Goal: Information Seeking & Learning: Learn about a topic

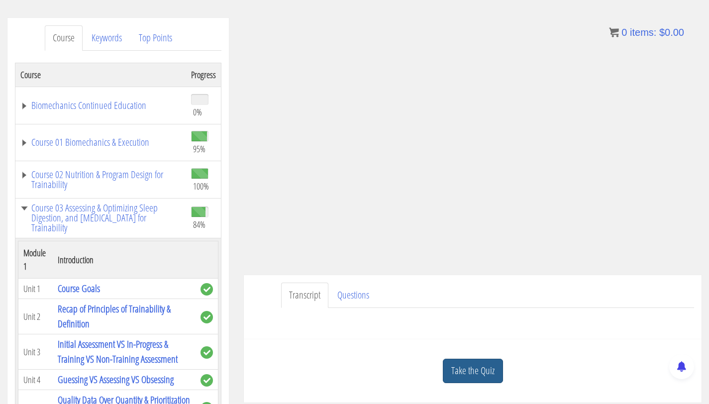
click at [455, 373] on link "Take the Quiz" at bounding box center [473, 371] width 60 height 24
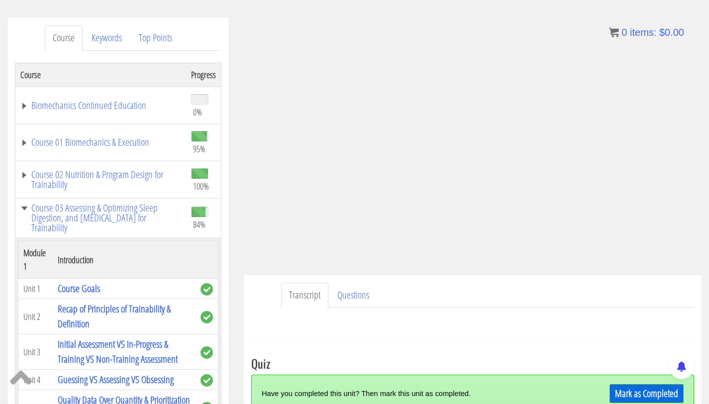
scroll to position [334, 0]
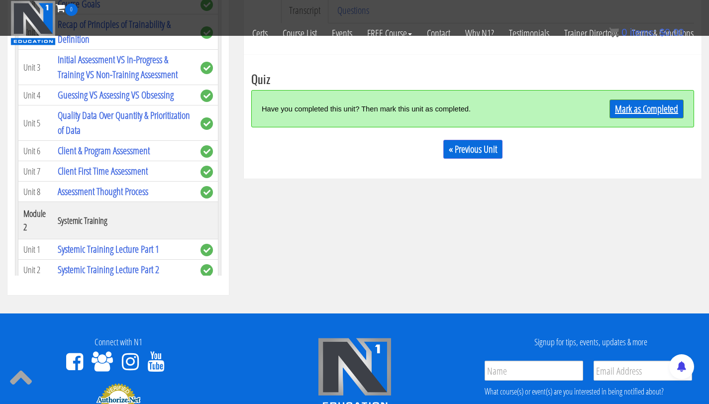
click at [637, 113] on link "Mark as Completed" at bounding box center [646, 108] width 74 height 19
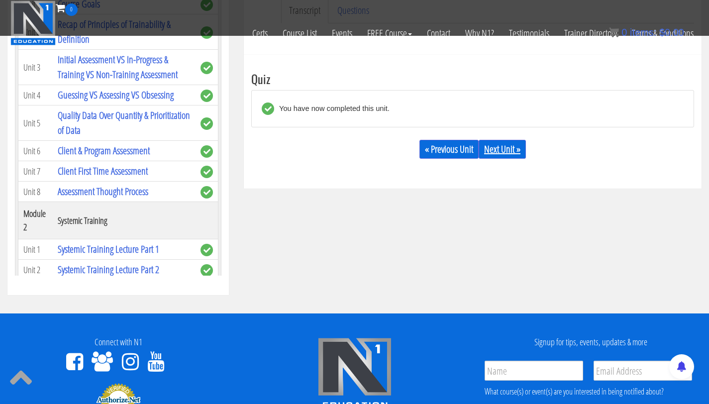
click at [504, 146] on link "Next Unit »" at bounding box center [501, 149] width 47 height 19
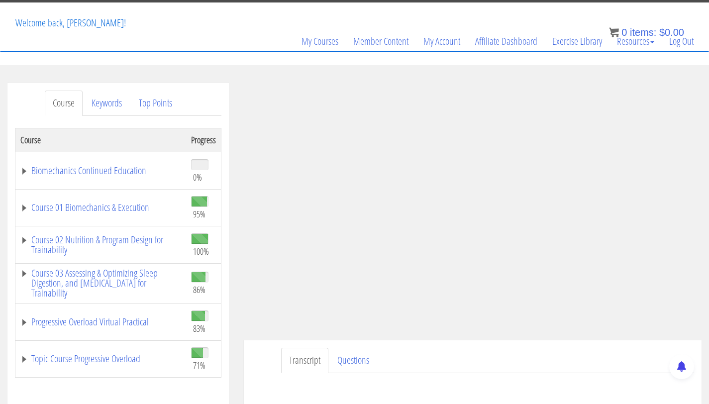
scroll to position [95, 0]
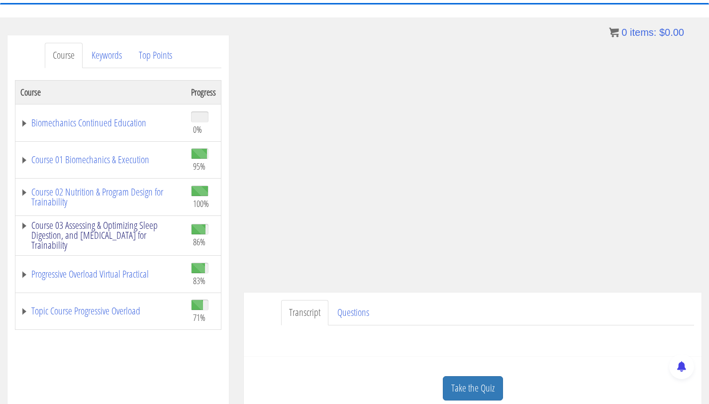
click at [147, 230] on link "Course 03 Assessing & Optimizing Sleep Digestion, and [MEDICAL_DATA] for Traina…" at bounding box center [100, 235] width 161 height 30
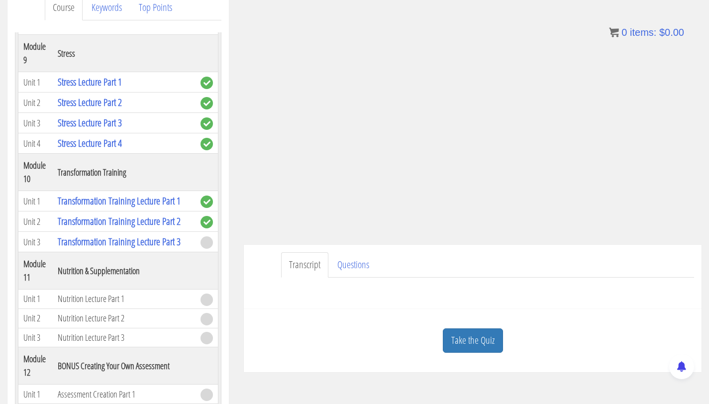
scroll to position [79, 0]
